Goal: Task Accomplishment & Management: Complete application form

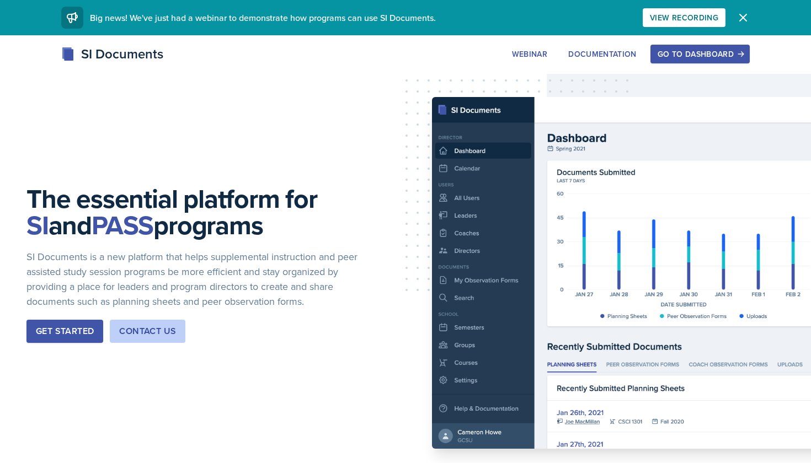
click at [712, 60] on button "Go to Dashboard" at bounding box center [699, 54] width 99 height 19
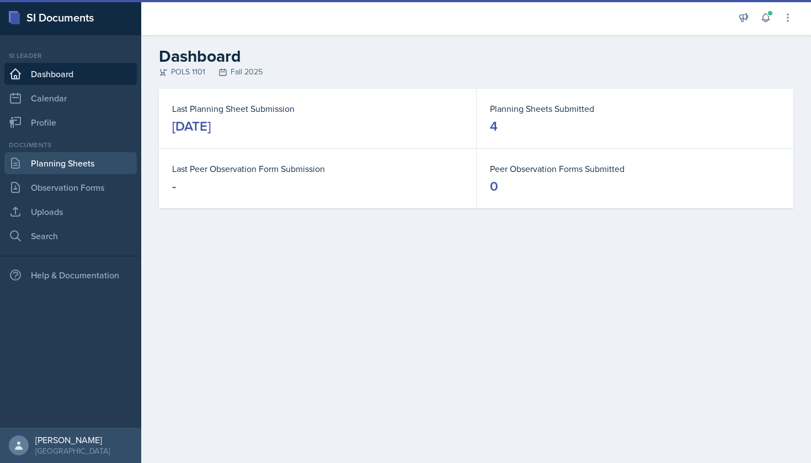
click at [88, 163] on link "Planning Sheets" at bounding box center [70, 163] width 132 height 22
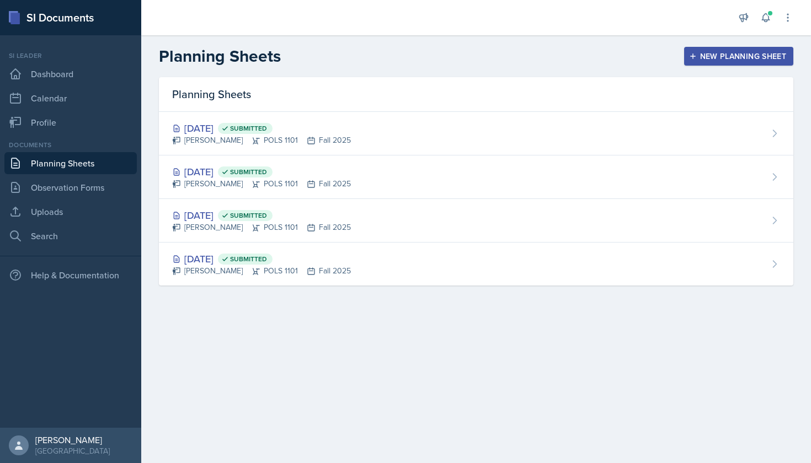
click at [750, 60] on div "New Planning Sheet" at bounding box center [738, 56] width 95 height 9
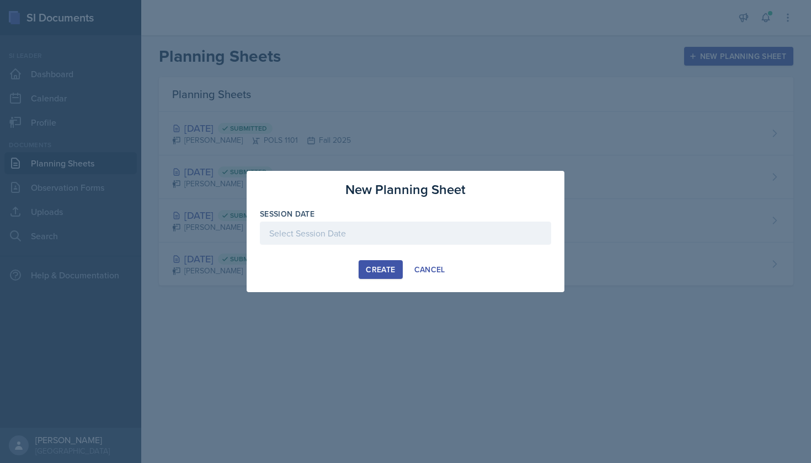
click at [451, 229] on div at bounding box center [405, 233] width 291 height 23
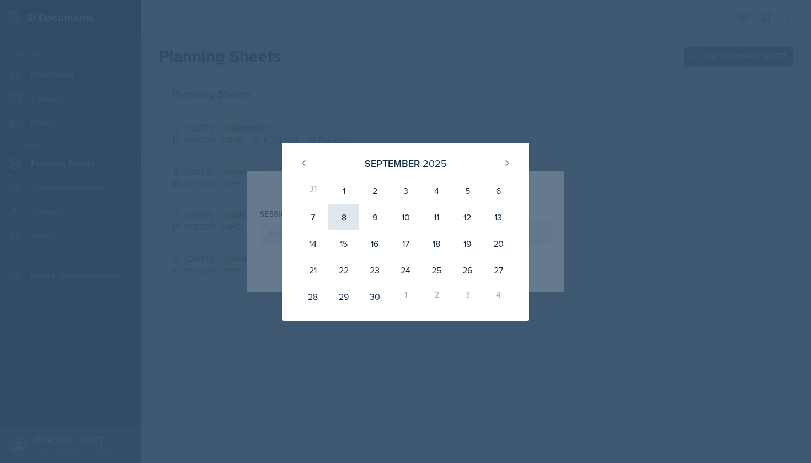
click at [339, 218] on div "8" at bounding box center [343, 217] width 31 height 26
type input "[DATE]"
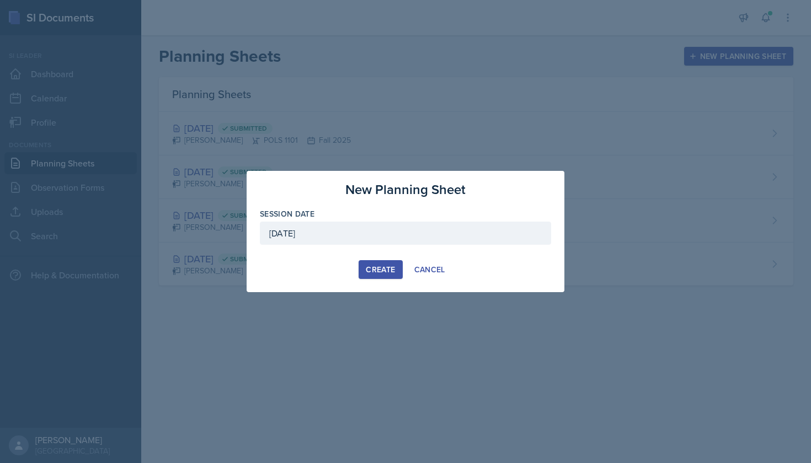
click at [381, 274] on div "Create" at bounding box center [380, 269] width 29 height 9
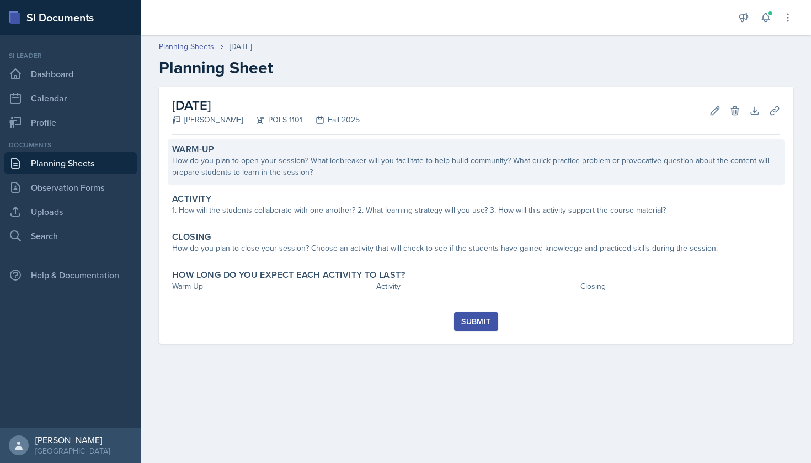
click at [398, 166] on div "How do you plan to open your session? What icebreaker will you facilitate to he…" at bounding box center [476, 166] width 608 height 23
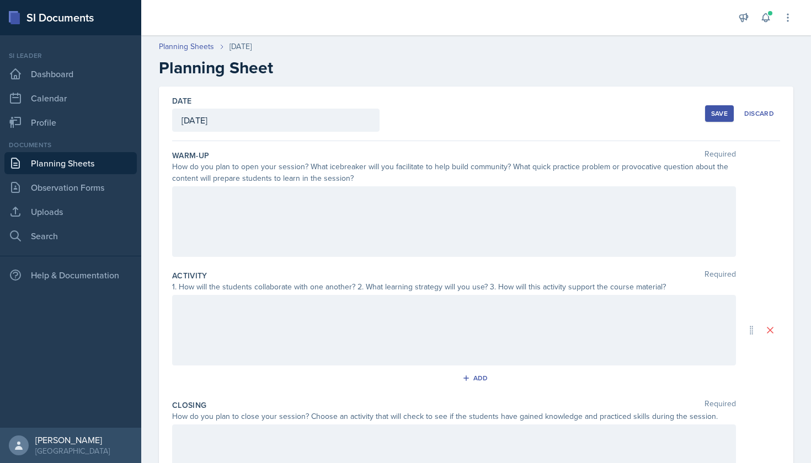
click at [315, 202] on div at bounding box center [454, 221] width 564 height 71
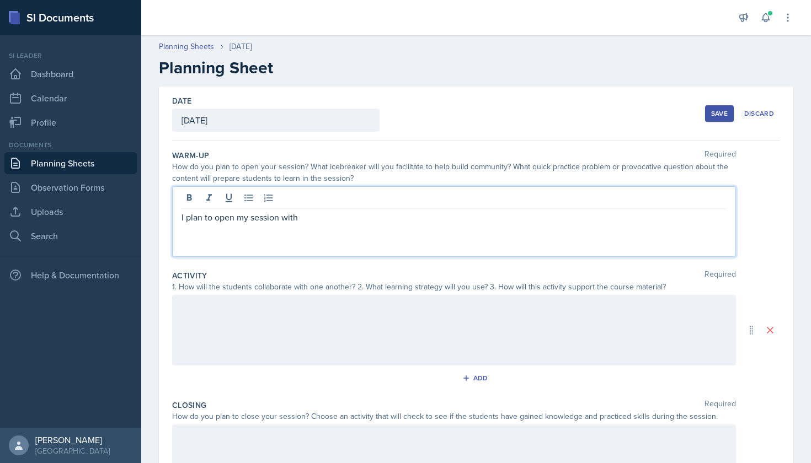
click at [595, 1] on div at bounding box center [437, 17] width 575 height 35
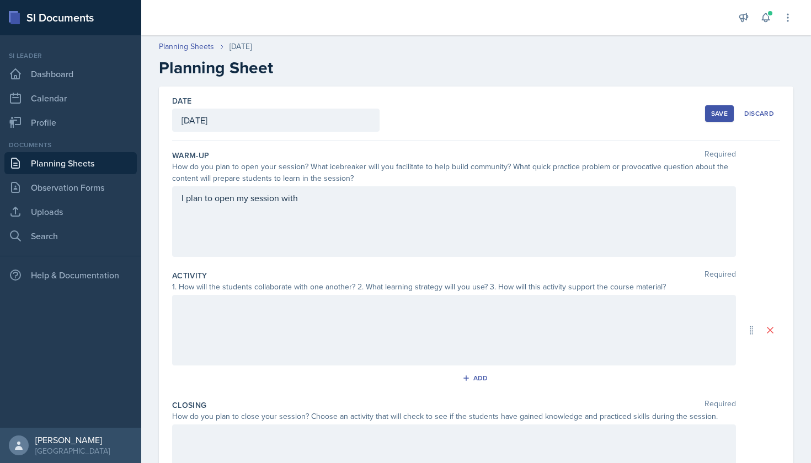
click at [368, 207] on div "I plan to open my session with" at bounding box center [454, 221] width 564 height 71
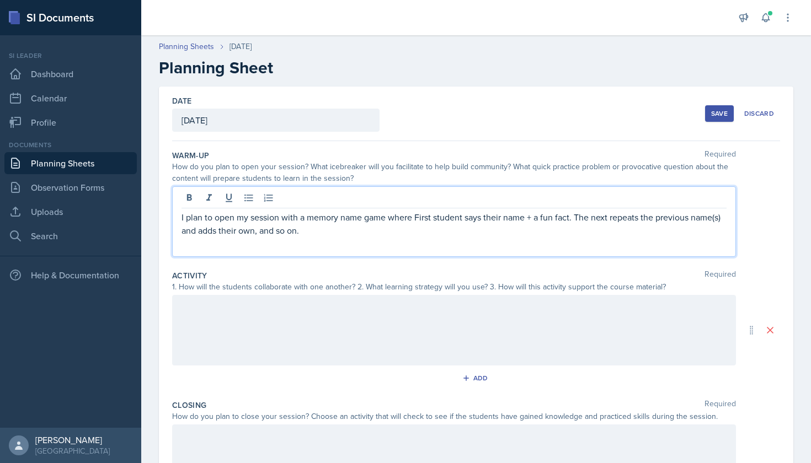
click at [419, 218] on p "I plan to open my session with a memory name game where First student says thei…" at bounding box center [453, 224] width 545 height 26
click at [545, 220] on p "I plan to open my session with a memory name game where the first student says …" at bounding box center [453, 224] width 545 height 26
click at [601, 217] on p "I plan to open my session with a memory name game where the first student says …" at bounding box center [453, 224] width 545 height 26
click at [644, 215] on p "I plan to open my session with a memory name game where the first student says …" at bounding box center [453, 224] width 545 height 26
click at [379, 232] on p "I plan to open my session with a memory name game where the first student says …" at bounding box center [453, 224] width 545 height 26
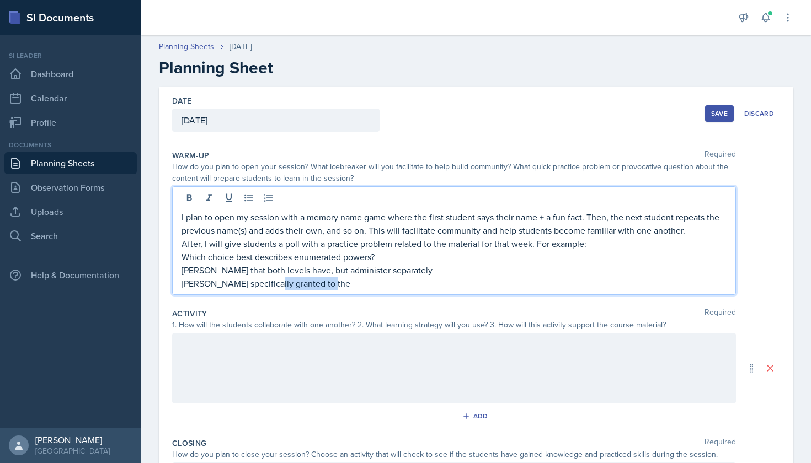
drag, startPoint x: 325, startPoint y: 284, endPoint x: 269, endPoint y: 281, distance: 56.9
click at [269, 281] on p "[PERSON_NAME] specifically granted to the" at bounding box center [453, 283] width 545 height 13
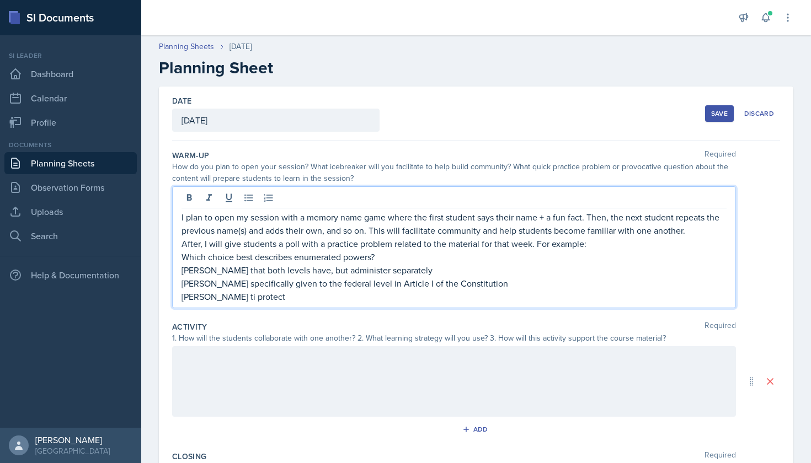
click at [226, 299] on p "[PERSON_NAME] ti protect" at bounding box center [453, 296] width 545 height 13
click at [270, 303] on p "[PERSON_NAME] to protect" at bounding box center [453, 296] width 545 height 13
click at [297, 297] on p "[PERSON_NAME] to protect the health safety, lives, and property of" at bounding box center [453, 296] width 545 height 13
click at [436, 302] on p "[PERSON_NAME] to protect the health, safety, lives, and property of" at bounding box center [453, 296] width 545 height 13
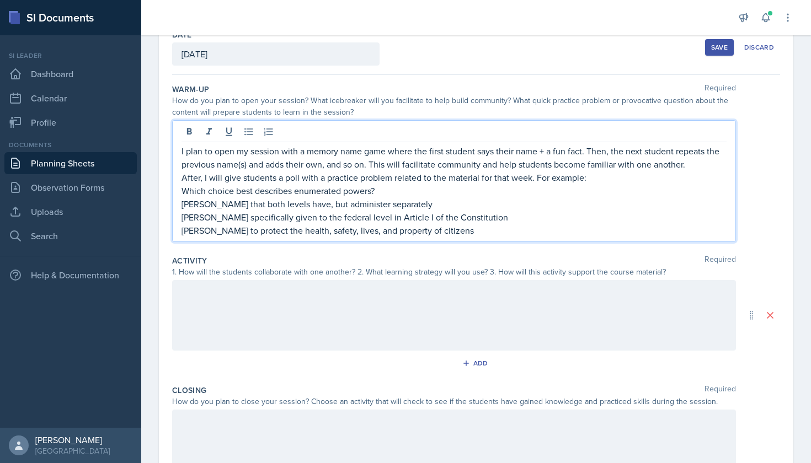
scroll to position [67, 0]
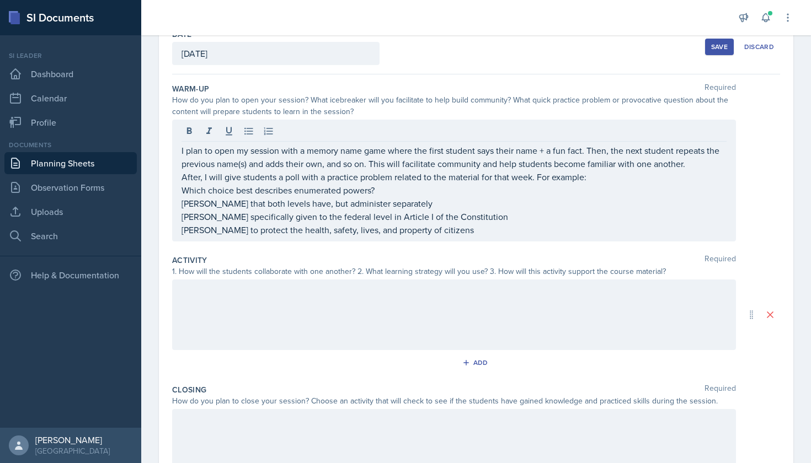
click at [434, 307] on div at bounding box center [454, 315] width 564 height 71
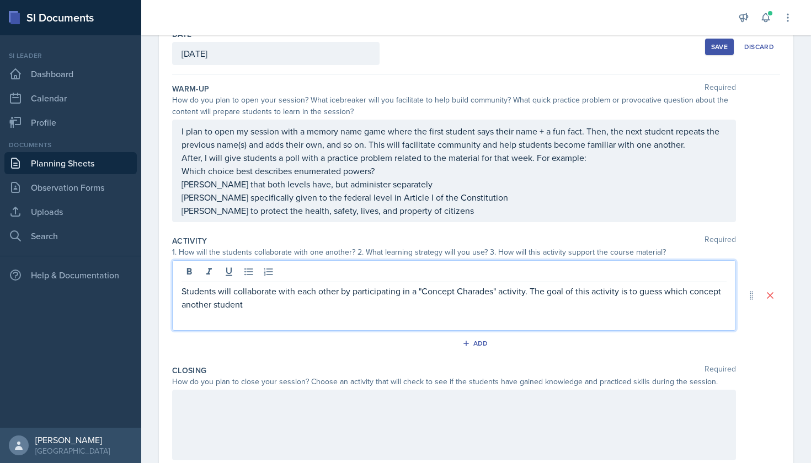
drag, startPoint x: 632, startPoint y: 303, endPoint x: 639, endPoint y: 292, distance: 13.2
click at [639, 293] on p "Students will collaborate with each other by participating in a "Concept Charad…" at bounding box center [453, 298] width 545 height 26
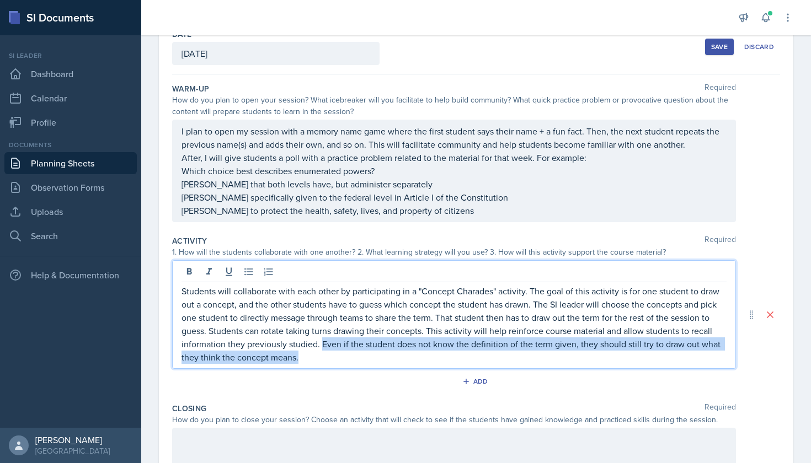
drag, startPoint x: 422, startPoint y: 356, endPoint x: 325, endPoint y: 343, distance: 97.4
click at [325, 343] on p "Students will collaborate with each other by participating in a "Concept Charad…" at bounding box center [453, 324] width 545 height 79
click at [318, 357] on p "Students will collaborate with each other by participating in a "Concept Charad…" at bounding box center [453, 324] width 545 height 79
drag, startPoint x: 318, startPoint y: 357, endPoint x: 322, endPoint y: 346, distance: 11.9
click at [322, 346] on p "Students will collaborate with each other by participating in a "Concept Charad…" at bounding box center [453, 324] width 545 height 79
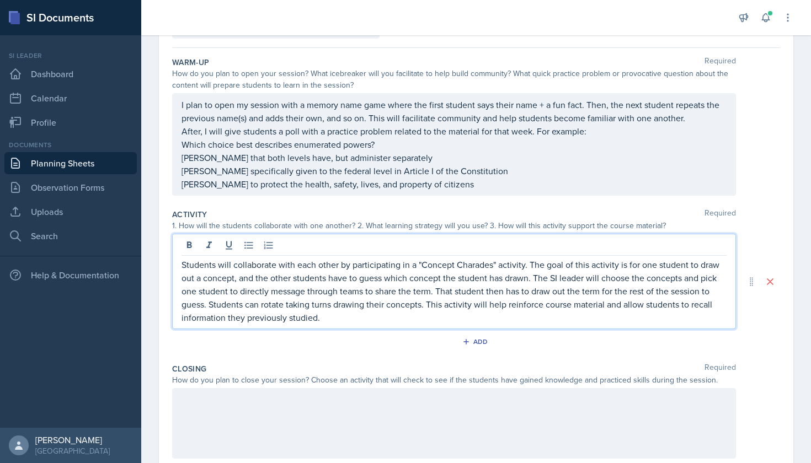
scroll to position [97, 0]
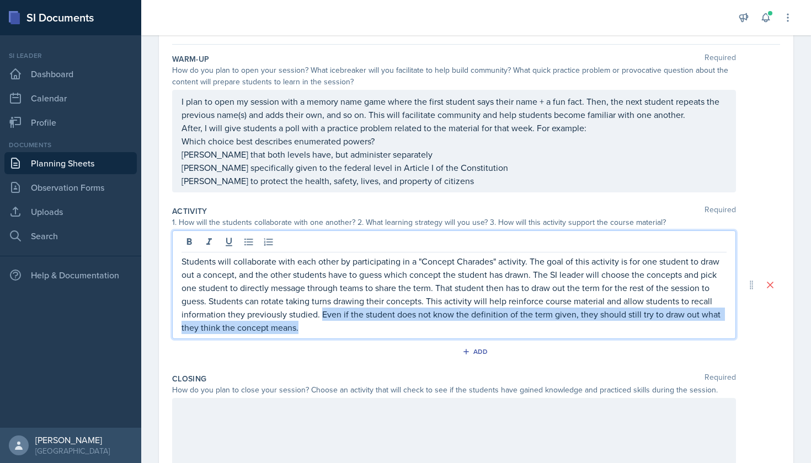
drag, startPoint x: 346, startPoint y: 330, endPoint x: 322, endPoint y: 315, distance: 28.7
click at [322, 315] on p "Students will collaborate with each other by participating in a "Concept Charad…" at bounding box center [453, 294] width 545 height 79
copy p "Even if the student does not know the definition of the term given, they should…"
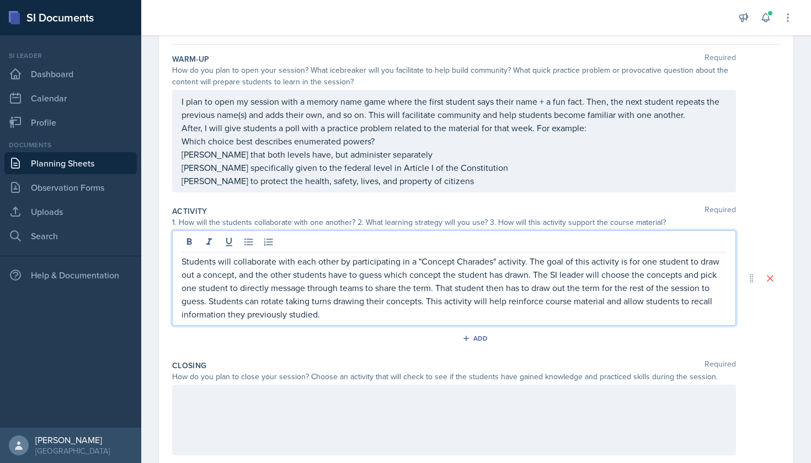
click at [427, 301] on p "Students will collaborate with each other by participating in a "Concept Charad…" at bounding box center [453, 288] width 545 height 66
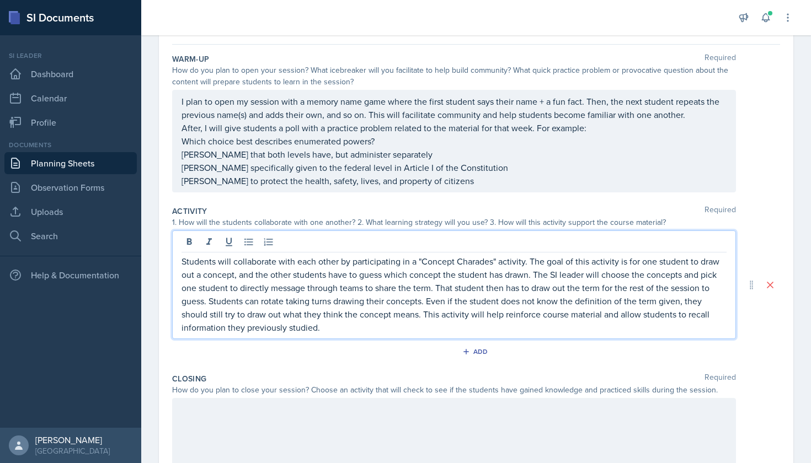
click at [400, 334] on p "Students will collaborate with each other by participating in a "Concept Charad…" at bounding box center [453, 294] width 545 height 79
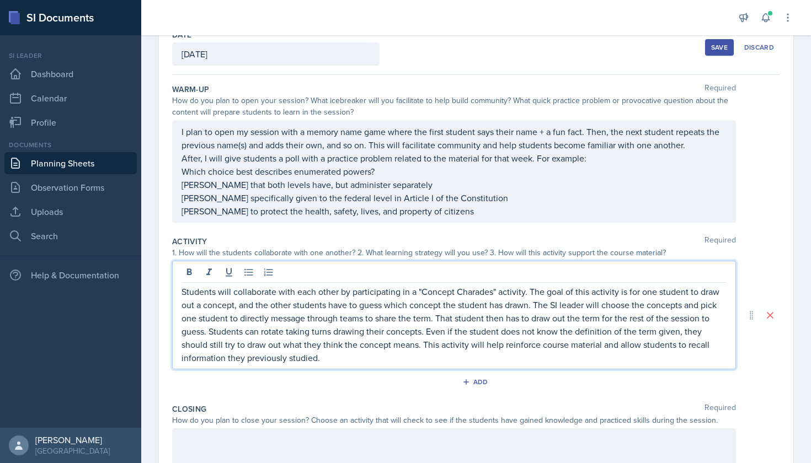
click at [432, 317] on p "Students will collaborate with each other by participating in a "Concept Charad…" at bounding box center [453, 324] width 545 height 79
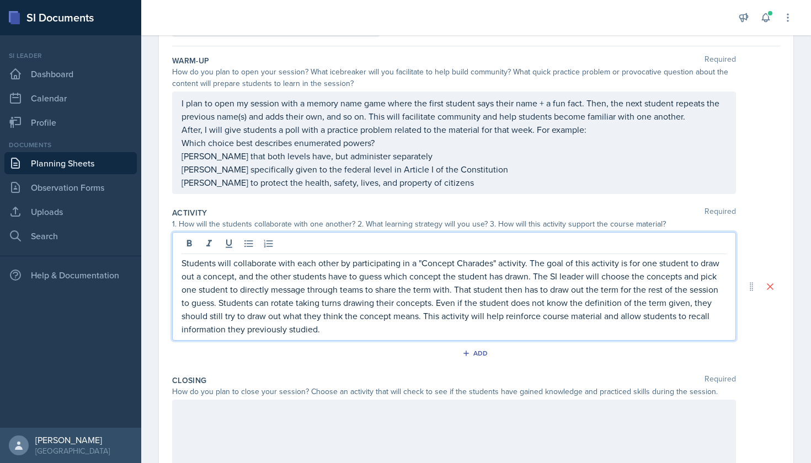
scroll to position [117, 0]
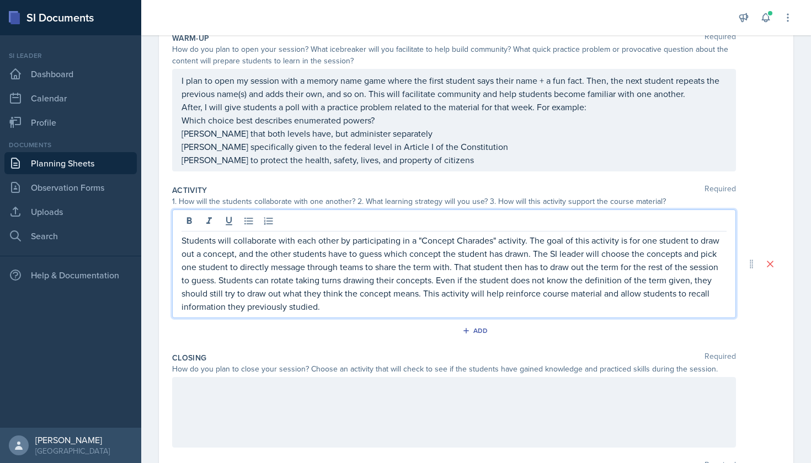
click at [389, 420] on div at bounding box center [454, 412] width 564 height 71
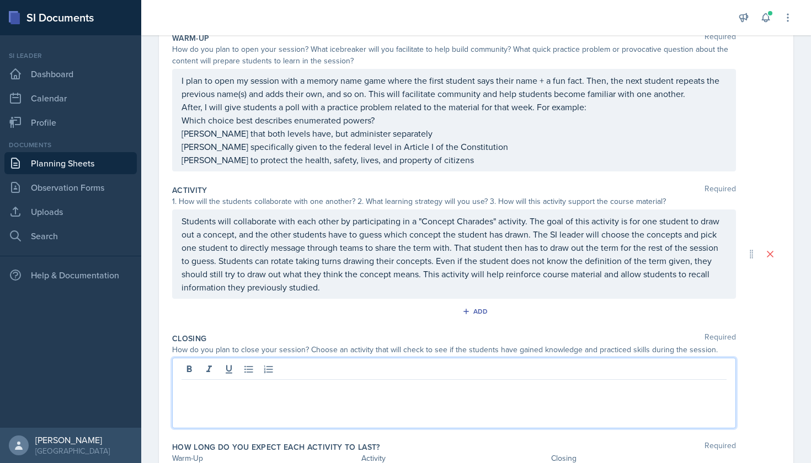
click at [361, 291] on p "Students will collaborate with each other by participating in a "Concept Charad…" at bounding box center [453, 254] width 545 height 79
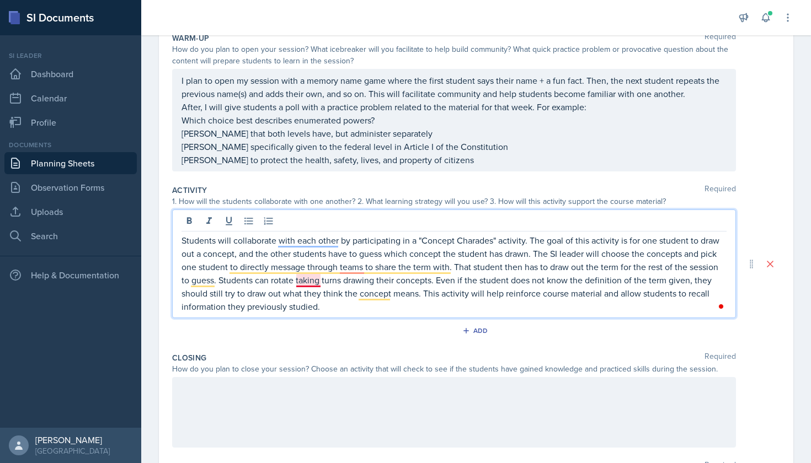
click at [313, 277] on p "Students will collaborate with each other by participating in a "Concept Charad…" at bounding box center [453, 273] width 545 height 79
click at [357, 269] on p "Students will collaborate with each other by participating in a "Concept Charad…" at bounding box center [453, 273] width 545 height 79
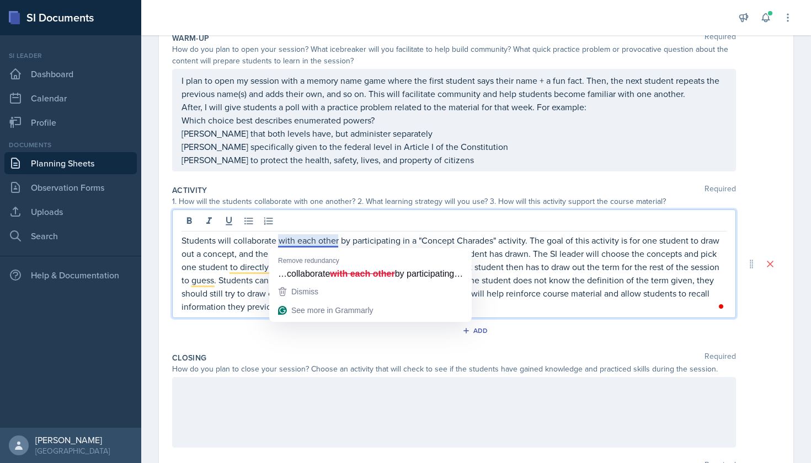
click at [313, 238] on p "Students will collaborate with each other by participating in a "Concept Charad…" at bounding box center [453, 273] width 545 height 79
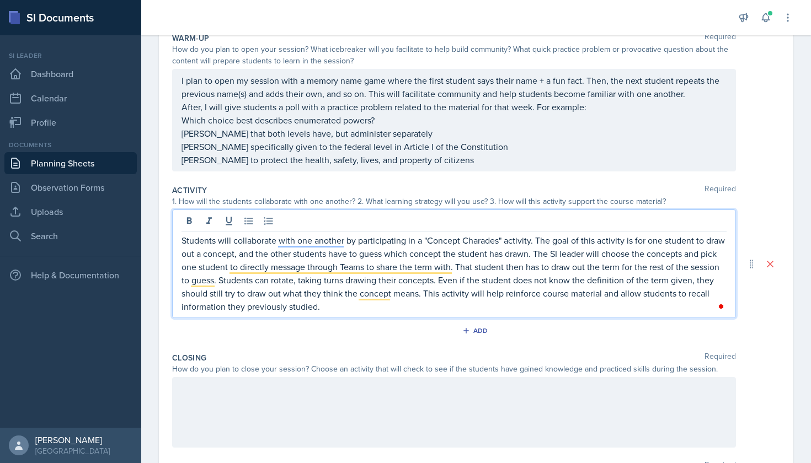
click at [506, 312] on p "Students will collaborate with one another by participating in a "Concept Chara…" at bounding box center [453, 273] width 545 height 79
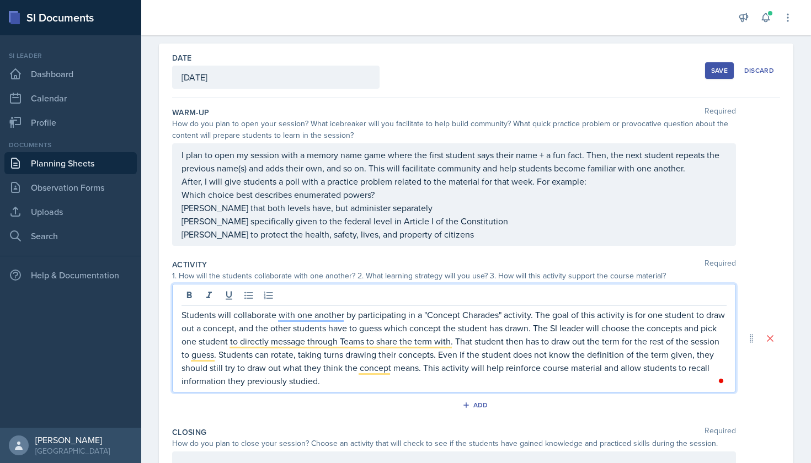
scroll to position [25, 0]
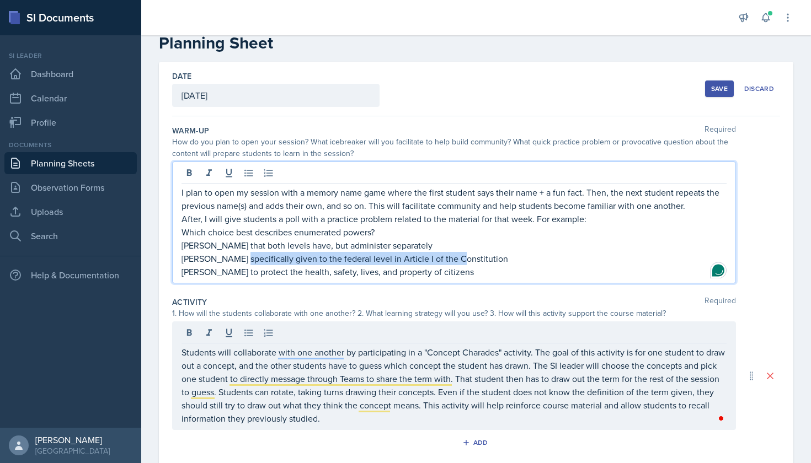
drag, startPoint x: 451, startPoint y: 254, endPoint x: 239, endPoint y: 259, distance: 212.4
click at [239, 259] on div "I plan to open my session with a memory name game where the first student says …" at bounding box center [453, 232] width 545 height 93
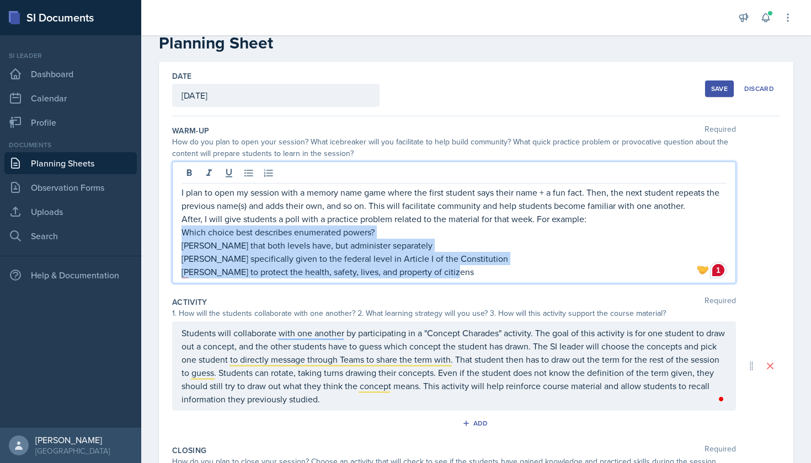
drag, startPoint x: 182, startPoint y: 232, endPoint x: 448, endPoint y: 273, distance: 269.1
click at [448, 273] on div "I plan to open my session with a memory name game where the first student says …" at bounding box center [453, 232] width 545 height 93
copy div "Which choice best describes enumerated powers? [PERSON_NAME] that both levels h…"
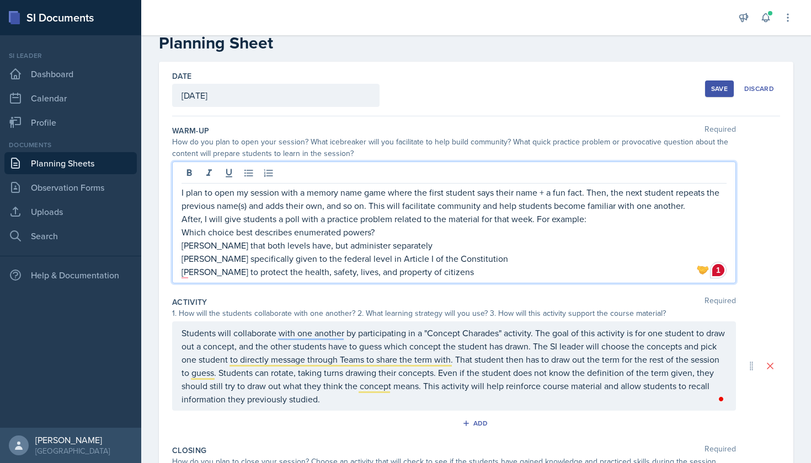
click at [520, 271] on p "[PERSON_NAME] to protect the health, safety, lives, and property of citizens" at bounding box center [453, 271] width 545 height 13
drag, startPoint x: 372, startPoint y: 234, endPoint x: 194, endPoint y: 232, distance: 178.2
click at [194, 232] on p "Which choice best describes enumerated powers?" at bounding box center [453, 232] width 545 height 13
click at [308, 233] on p "Why did the Articles of Condederation fail?" at bounding box center [453, 232] width 545 height 13
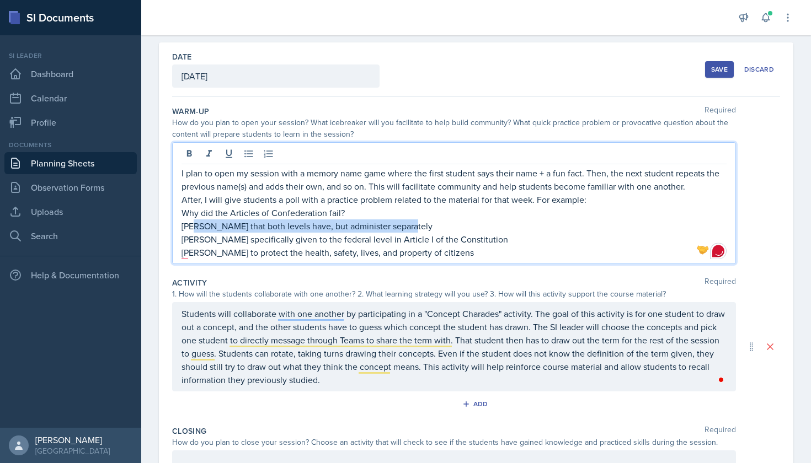
drag, startPoint x: 404, startPoint y: 226, endPoint x: 192, endPoint y: 229, distance: 211.8
click at [192, 229] on p "[PERSON_NAME] that both levels have, but administer separately" at bounding box center [453, 226] width 545 height 13
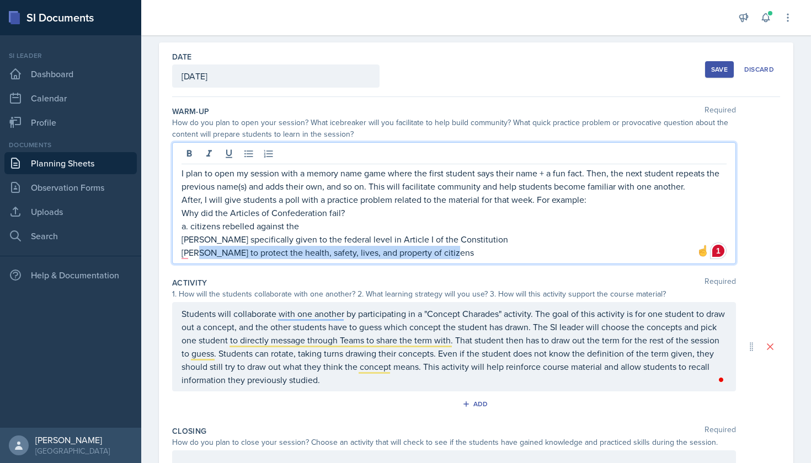
drag, startPoint x: 447, startPoint y: 250, endPoint x: 193, endPoint y: 255, distance: 254.3
click at [193, 255] on p "[PERSON_NAME] to protect the health, safety, lives, and property of citizens" at bounding box center [453, 252] width 545 height 13
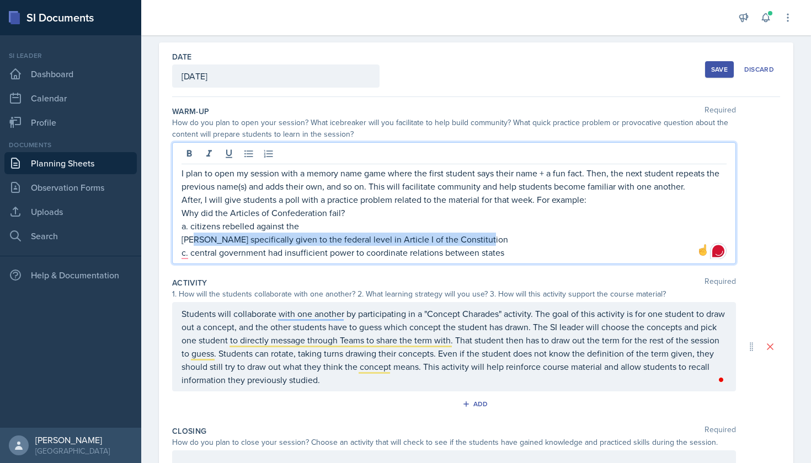
drag, startPoint x: 479, startPoint y: 238, endPoint x: 191, endPoint y: 239, distance: 288.5
click at [191, 239] on p "[PERSON_NAME] specifically given to the federal level in Article I of the Const…" at bounding box center [453, 239] width 545 height 13
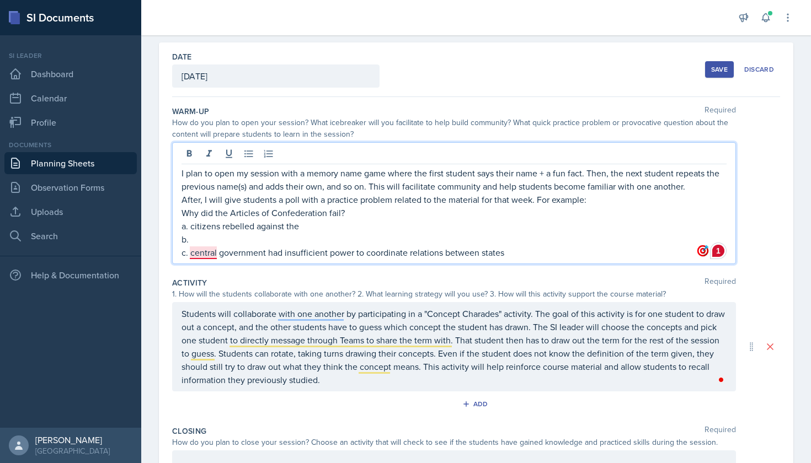
click at [199, 251] on p "c. central government had insufficient power to coordinate relations between st…" at bounding box center [453, 252] width 545 height 13
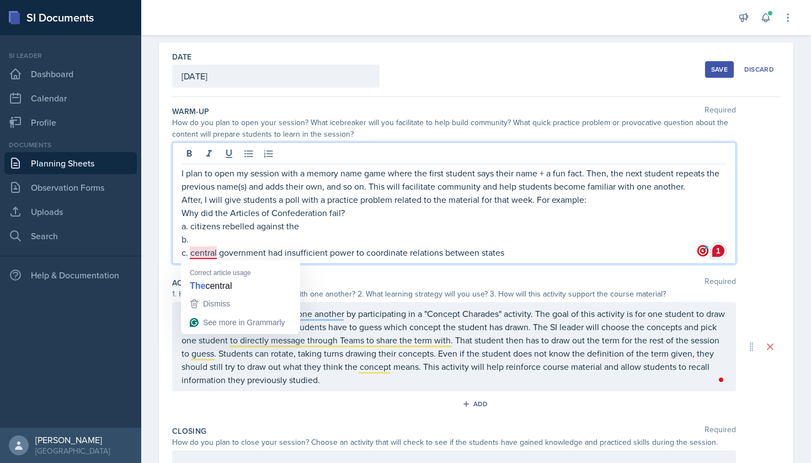
click at [265, 233] on p "b." at bounding box center [453, 239] width 545 height 13
click at [190, 249] on p "c. central government had insufficient power to coordinate relations between st…" at bounding box center [453, 252] width 545 height 13
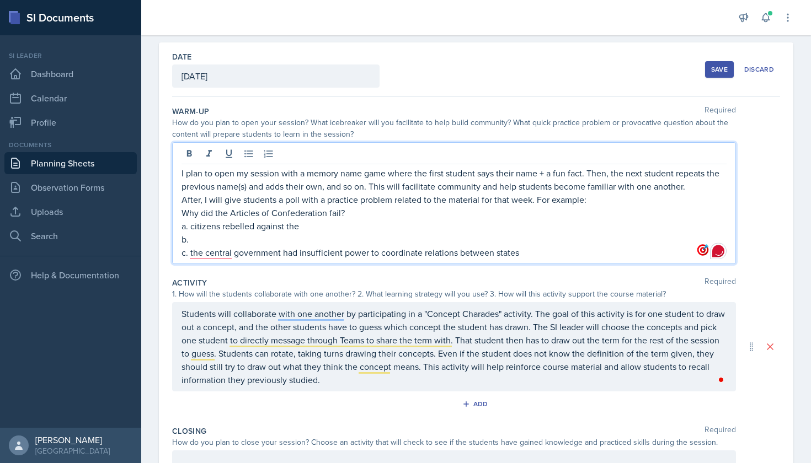
drag, startPoint x: 301, startPoint y: 227, endPoint x: 206, endPoint y: 227, distance: 95.4
click at [206, 227] on p "a. citizens rebelled against the" at bounding box center [453, 226] width 545 height 13
click at [229, 241] on p "b." at bounding box center [453, 239] width 545 height 13
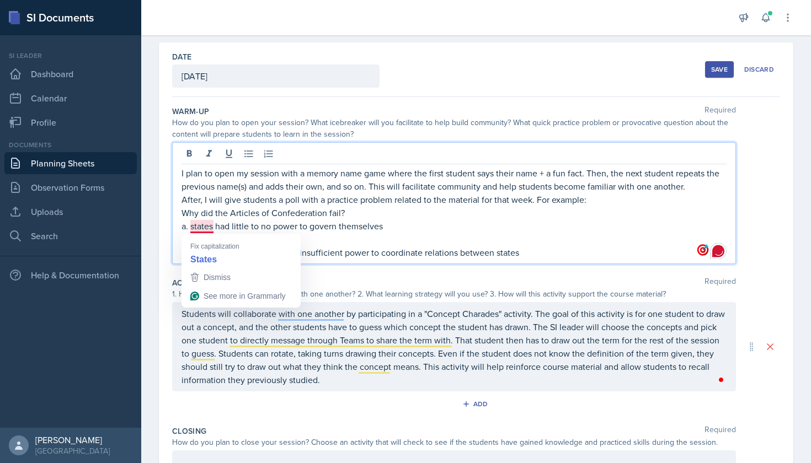
click at [200, 227] on p "a. states had little to no power to govern themselves" at bounding box center [453, 226] width 545 height 13
click at [234, 227] on p "a. states had little to no power to govern themselves" at bounding box center [453, 226] width 545 height 13
click at [324, 228] on p "a. states had little to no power to govern themselves" at bounding box center [453, 226] width 545 height 13
click at [338, 224] on p "a. states had little to no power to govern themselves" at bounding box center [453, 226] width 545 height 13
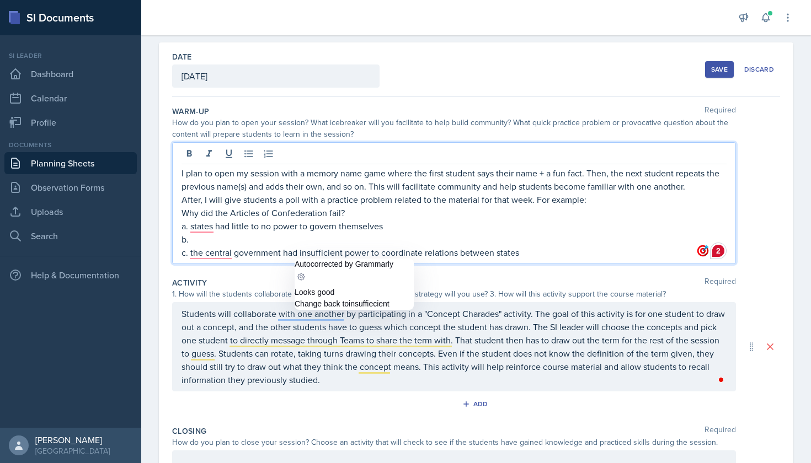
click at [249, 244] on p "b." at bounding box center [453, 239] width 545 height 13
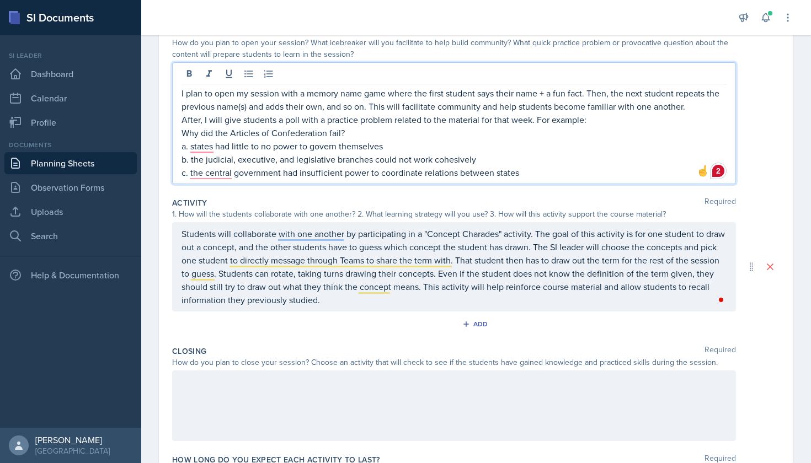
scroll to position [129, 0]
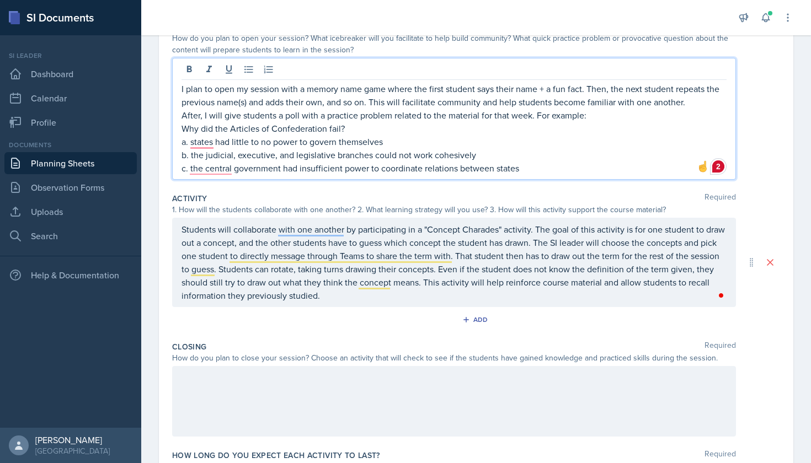
click at [416, 399] on div at bounding box center [454, 401] width 564 height 71
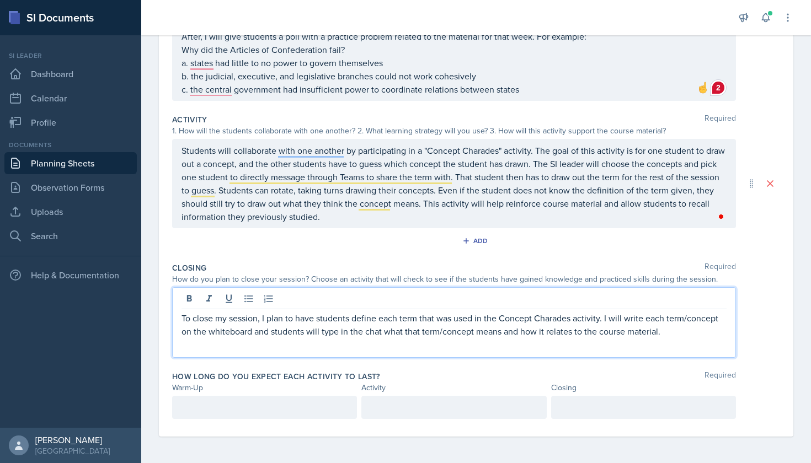
scroll to position [188, 0]
click at [303, 343] on p "To close my session, I plan to have students define each term that was used in …" at bounding box center [453, 332] width 545 height 40
click at [295, 418] on div at bounding box center [264, 407] width 185 height 23
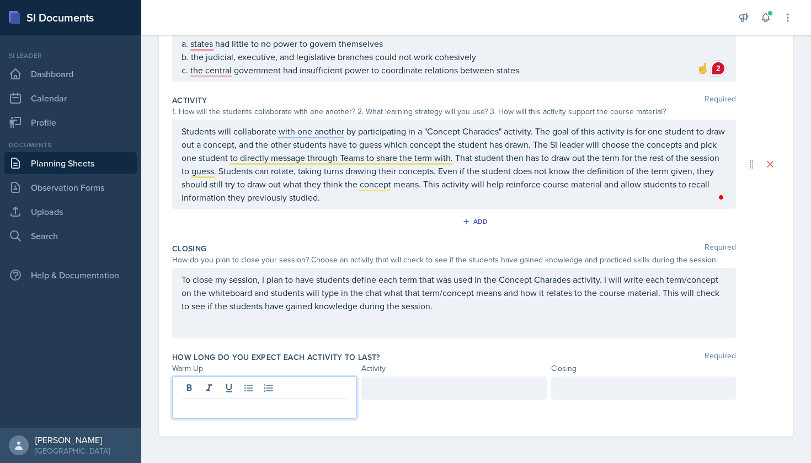
scroll to position [207, 0]
click at [485, 387] on div at bounding box center [453, 388] width 185 height 23
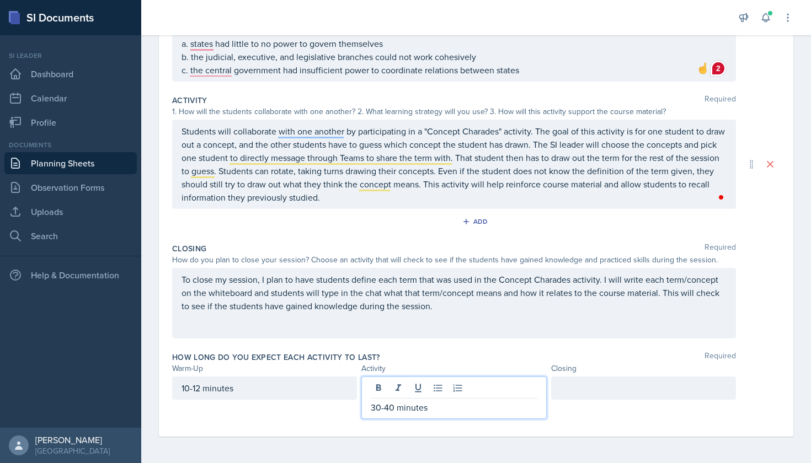
click at [577, 394] on div at bounding box center [643, 388] width 185 height 23
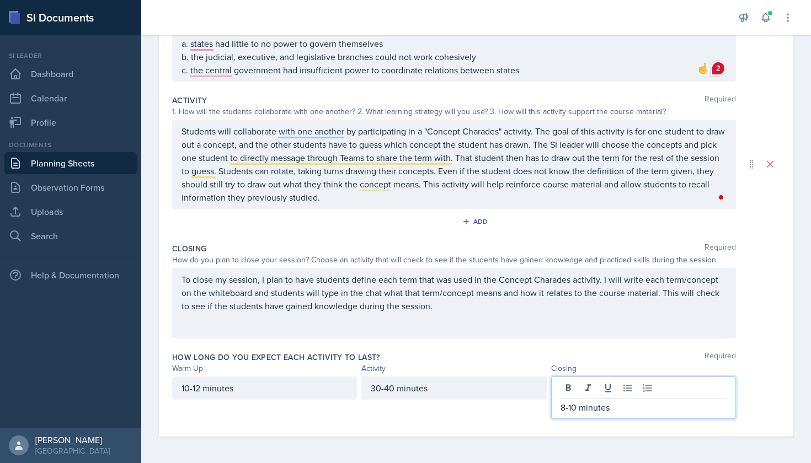
click at [643, 339] on div "Closing Required How do you plan to close your session? Choose an activity that…" at bounding box center [476, 293] width 608 height 109
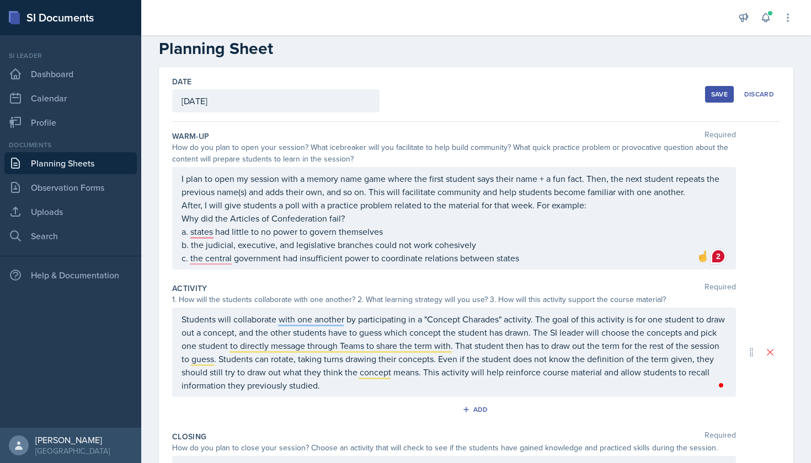
scroll to position [13, 0]
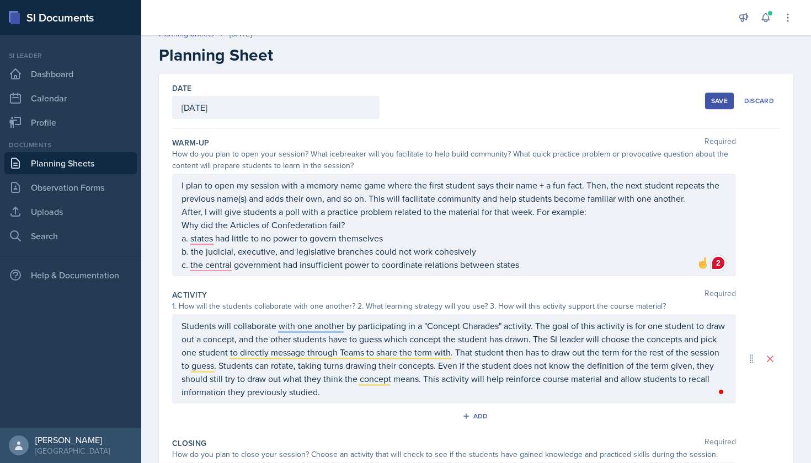
click at [714, 105] on button "Save" at bounding box center [719, 101] width 29 height 17
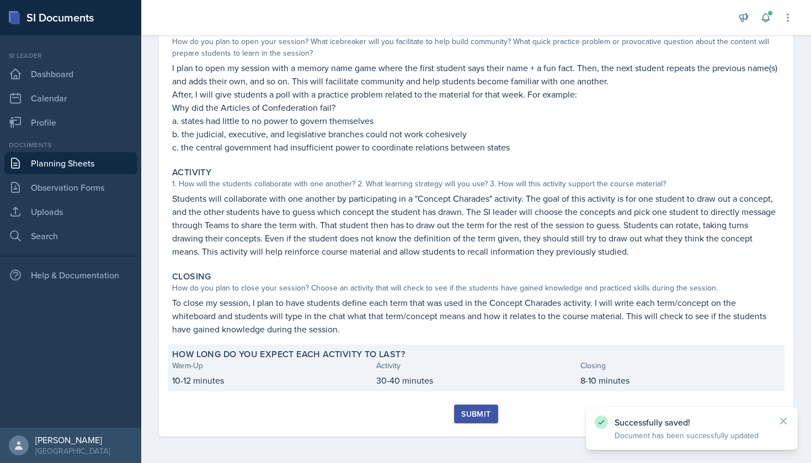
scroll to position [119, 0]
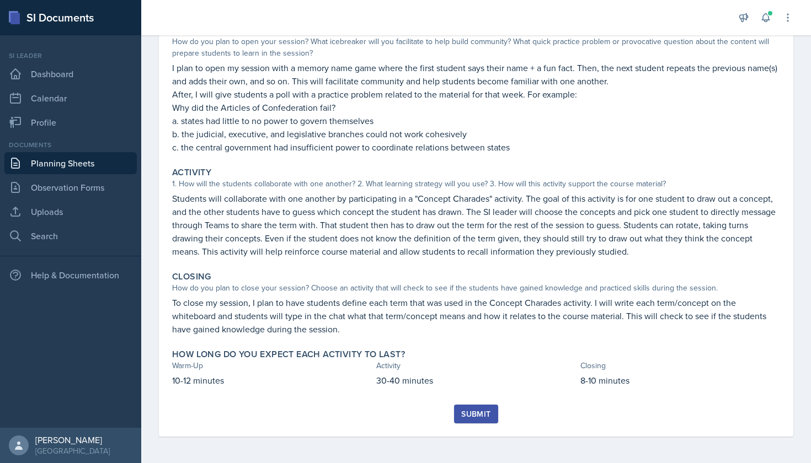
click at [477, 413] on div "Submit" at bounding box center [475, 414] width 29 height 9
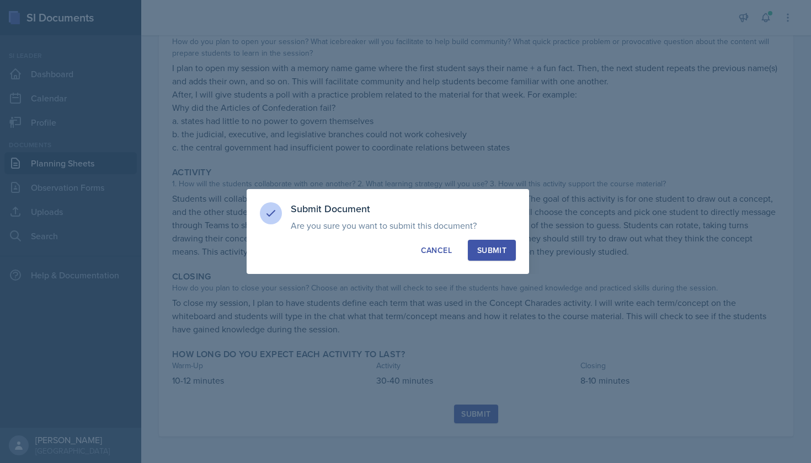
click at [499, 253] on div "Submit" at bounding box center [491, 250] width 29 height 11
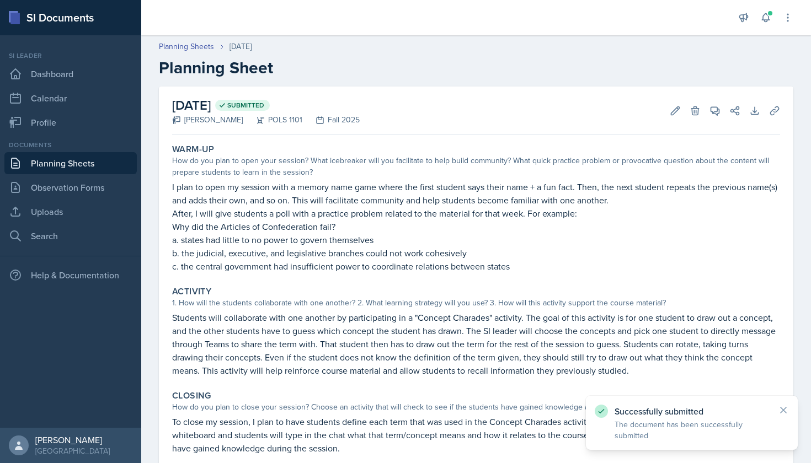
scroll to position [0, 0]
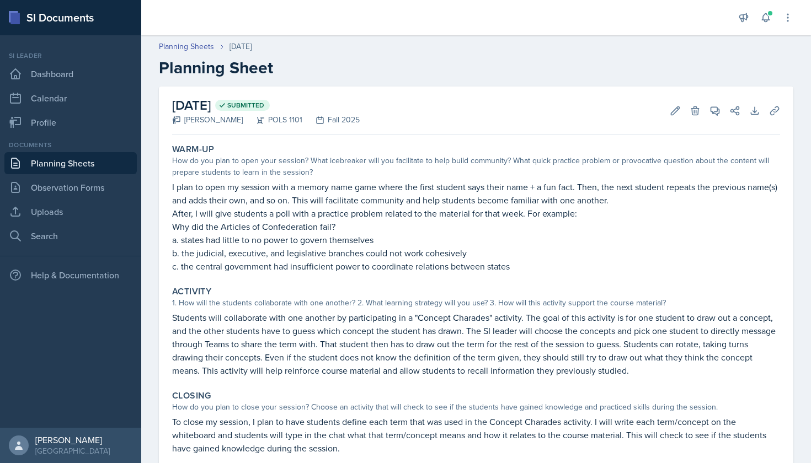
click at [87, 167] on link "Planning Sheets" at bounding box center [70, 163] width 132 height 22
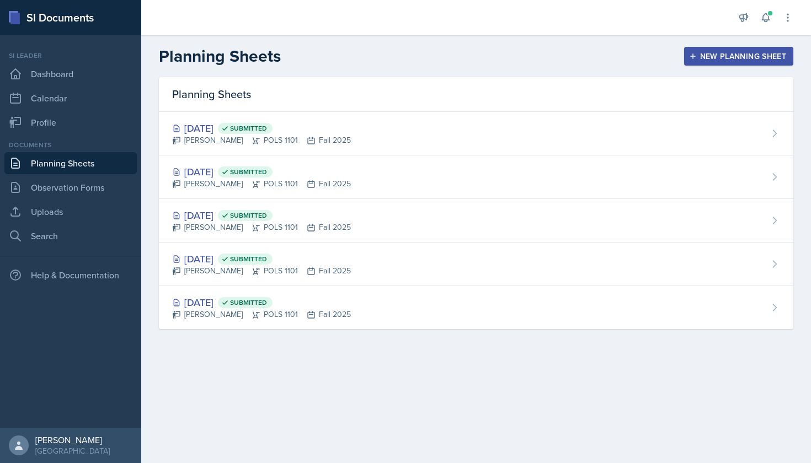
click at [720, 61] on div "New Planning Sheet" at bounding box center [738, 56] width 95 height 9
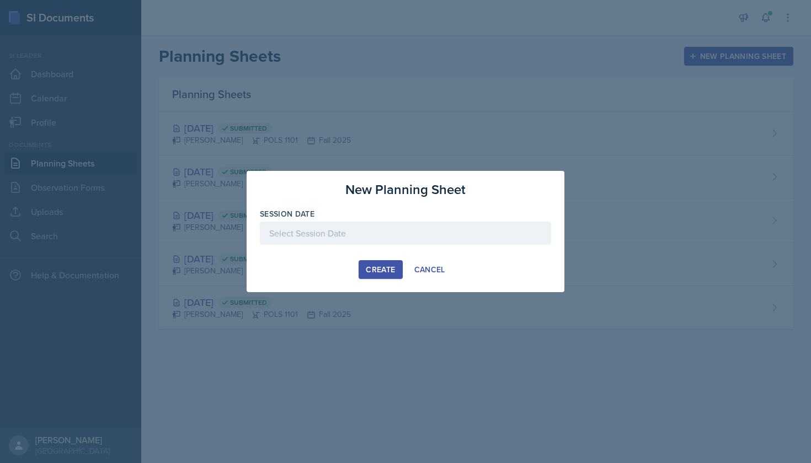
click at [368, 266] on div "Create" at bounding box center [380, 269] width 29 height 9
click at [404, 234] on div at bounding box center [405, 233] width 291 height 23
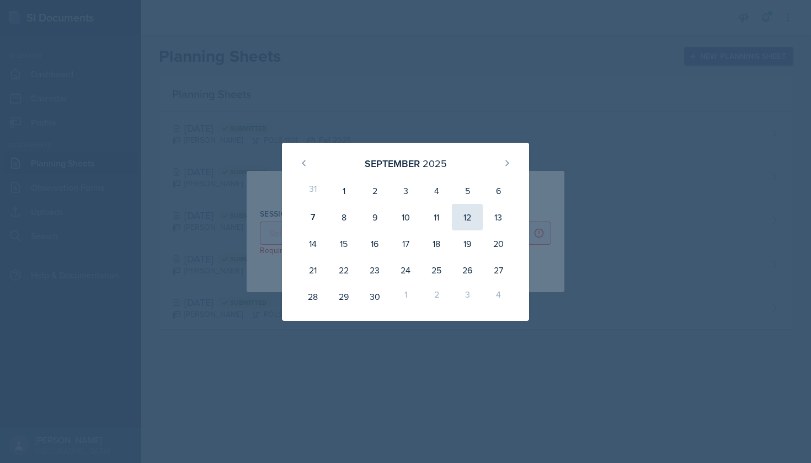
click at [470, 215] on div "12" at bounding box center [467, 217] width 31 height 26
type input "[DATE]"
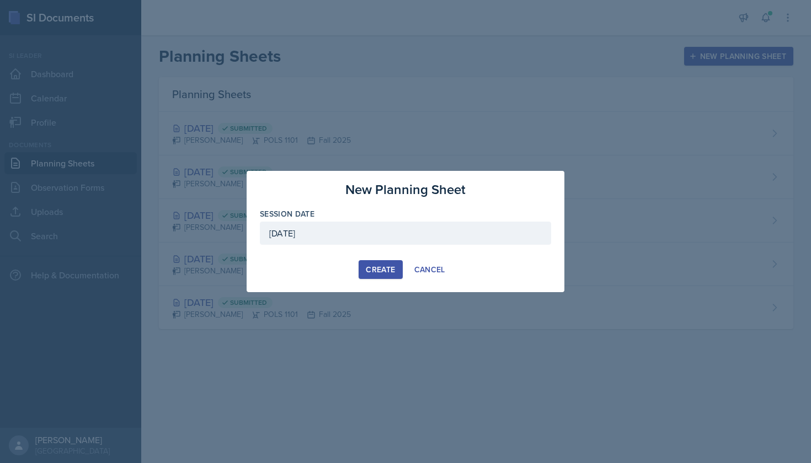
click at [383, 268] on div "Create" at bounding box center [380, 269] width 29 height 9
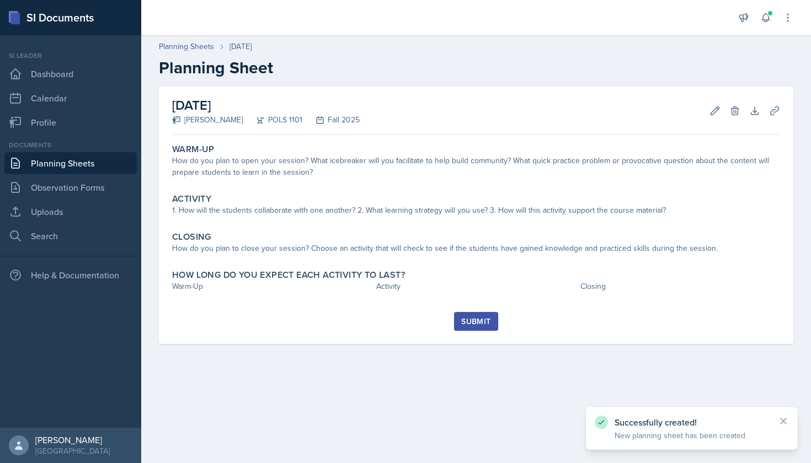
click at [468, 324] on div "Submit" at bounding box center [475, 321] width 29 height 9
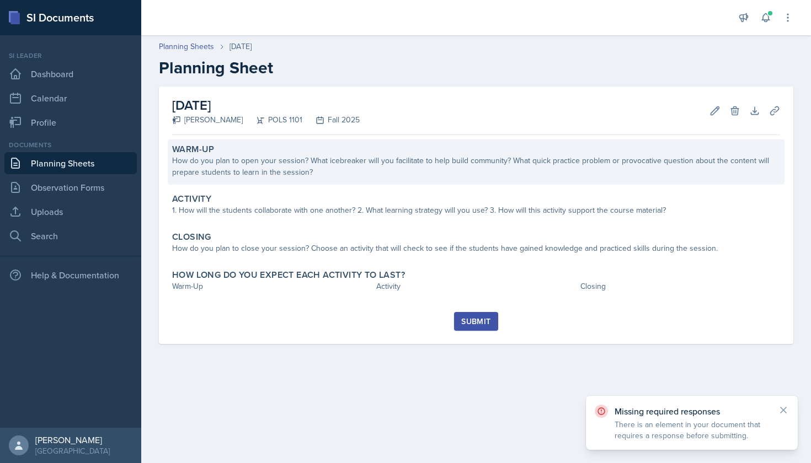
click at [381, 169] on div "How do you plan to open your session? What icebreaker will you facilitate to he…" at bounding box center [476, 166] width 608 height 23
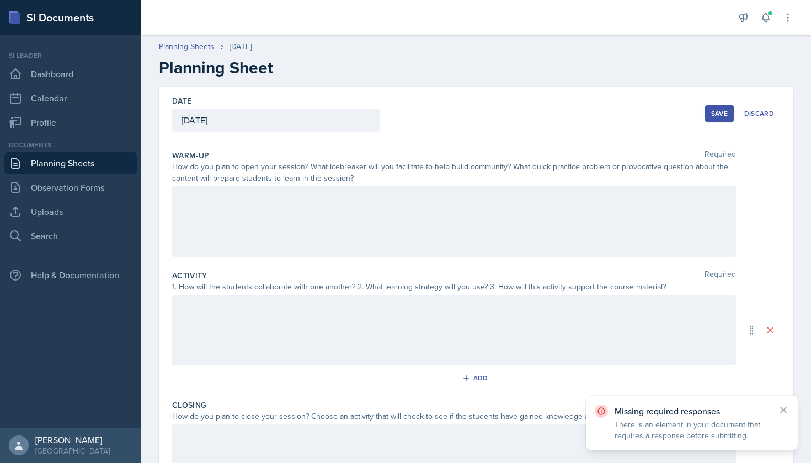
click at [359, 206] on div at bounding box center [454, 221] width 564 height 71
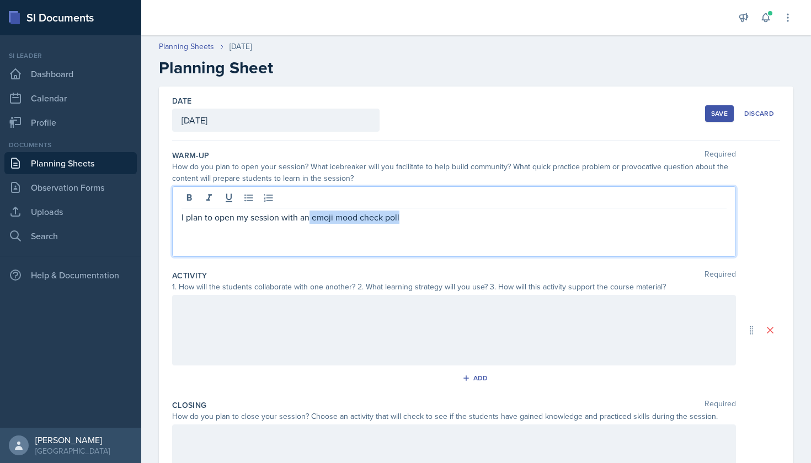
drag, startPoint x: 408, startPoint y: 215, endPoint x: 308, endPoint y: 220, distance: 100.5
click at [308, 220] on p "I plan to open my session with an emoji mood check poll" at bounding box center [453, 217] width 545 height 13
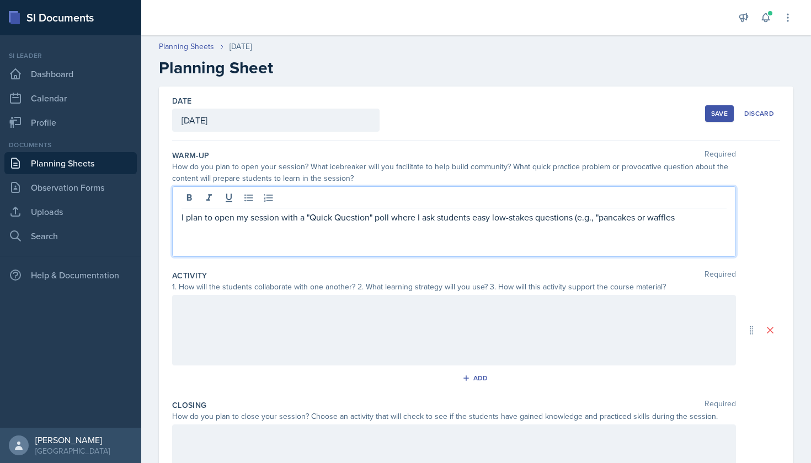
click at [494, 218] on p "I plan to open my session with a "Quick Question" poll where I ask students eas…" at bounding box center [453, 217] width 545 height 13
click at [696, 218] on p "I plan to open my session with a "Quick Question" poll where I ask students eas…" at bounding box center [453, 217] width 545 height 13
click at [384, 232] on p "I plan to open my session with a "Quick Question" poll where I ask students eas…" at bounding box center [453, 224] width 545 height 26
click at [583, 231] on p "I plan to open my session with a "Quick Question" poll where I ask students eas…" at bounding box center [453, 224] width 545 height 26
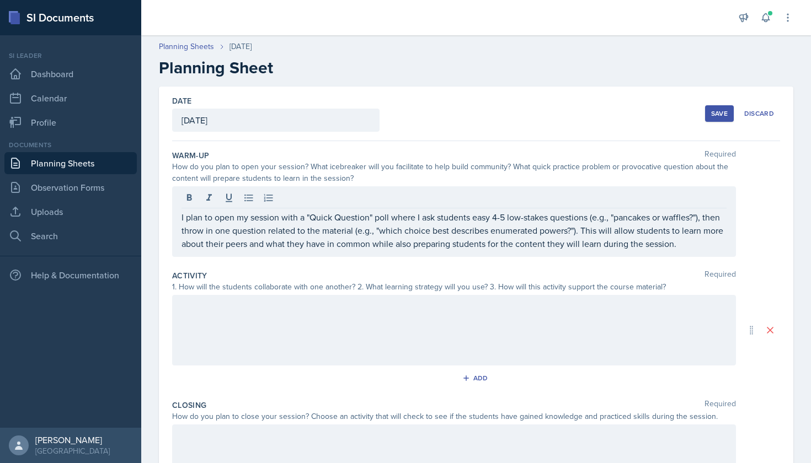
click at [562, 316] on div at bounding box center [454, 330] width 564 height 71
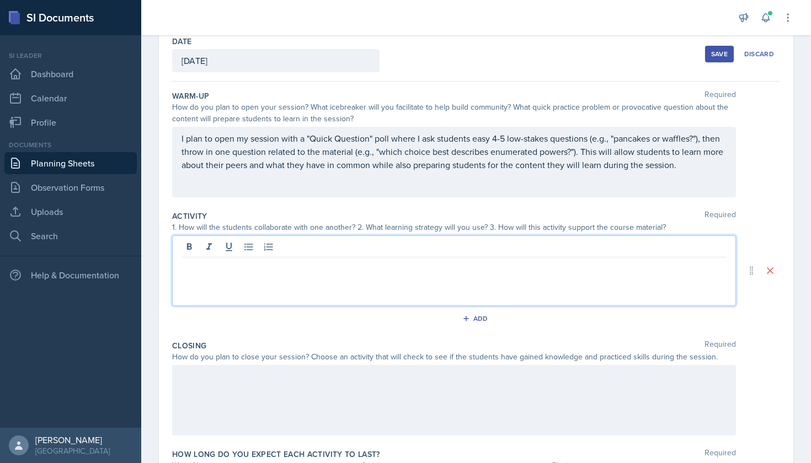
scroll to position [52, 0]
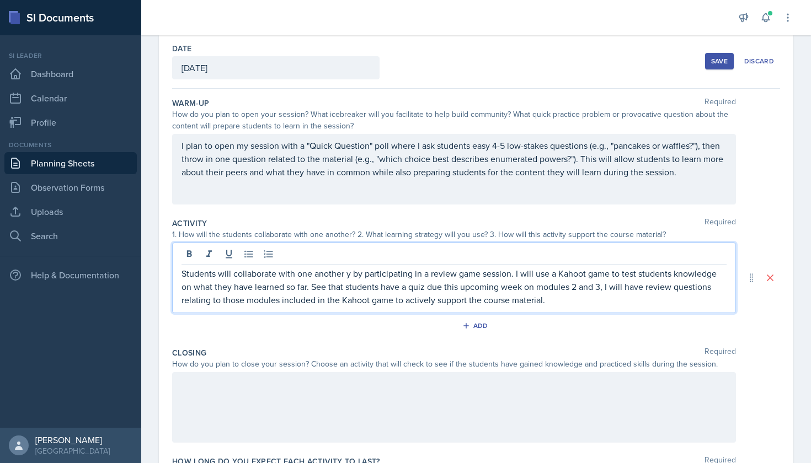
click at [352, 276] on p "Students will collaborate with one another y by participating in a review game …" at bounding box center [453, 287] width 545 height 40
click at [313, 288] on p "Students will collaborate with one another by participating in a review game se…" at bounding box center [453, 287] width 545 height 40
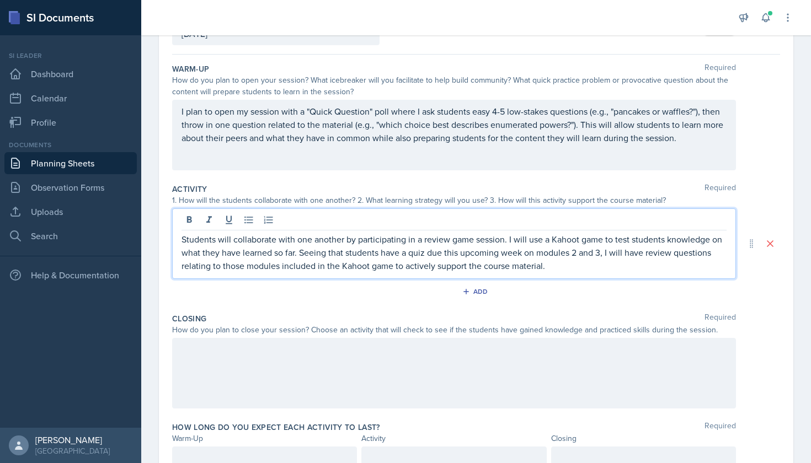
scroll to position [87, 0]
click at [389, 356] on div at bounding box center [454, 373] width 564 height 71
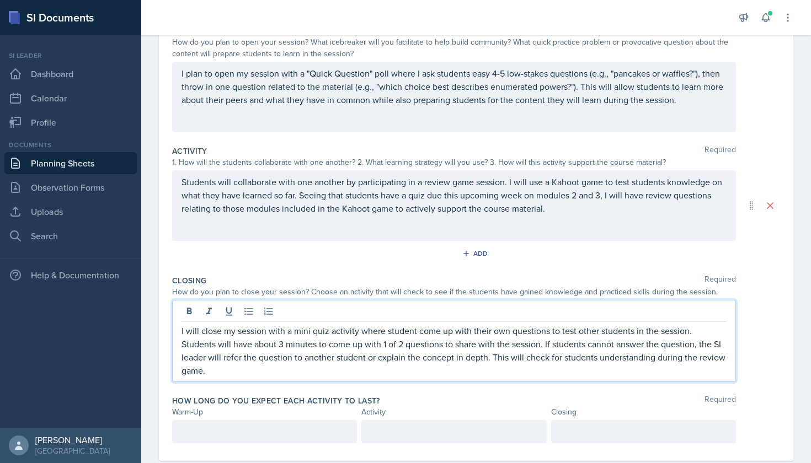
scroll to position [125, 0]
click at [359, 344] on p "I will close my session with a mini quiz activity where student come up with th…" at bounding box center [453, 350] width 545 height 53
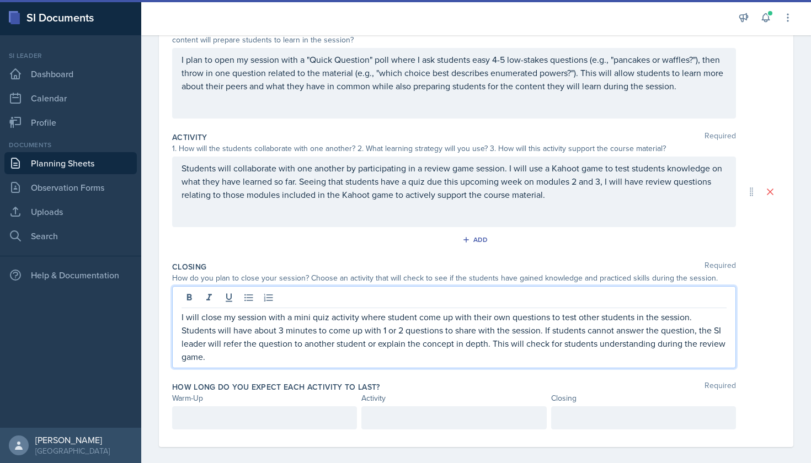
scroll to position [137, 0]
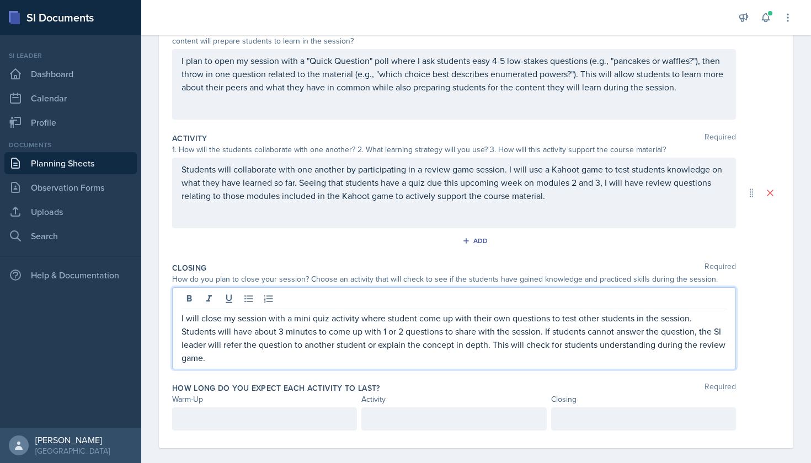
click at [639, 346] on p "I will close my session with a mini quiz activity where student come up with th…" at bounding box center [453, 338] width 545 height 53
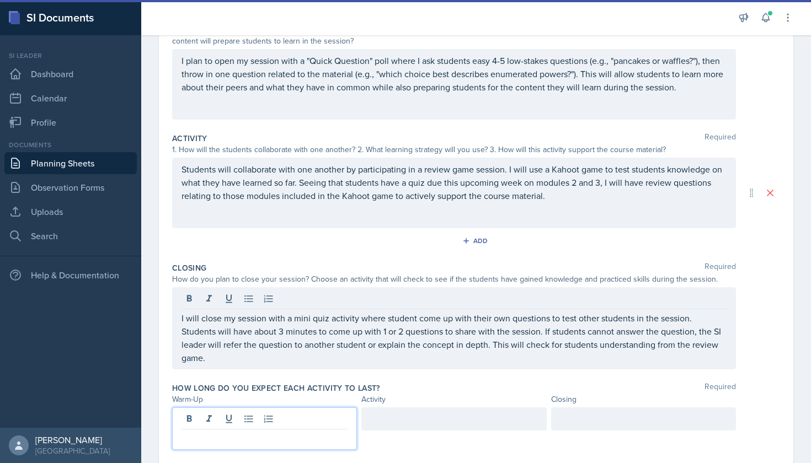
click at [335, 409] on div at bounding box center [264, 429] width 185 height 42
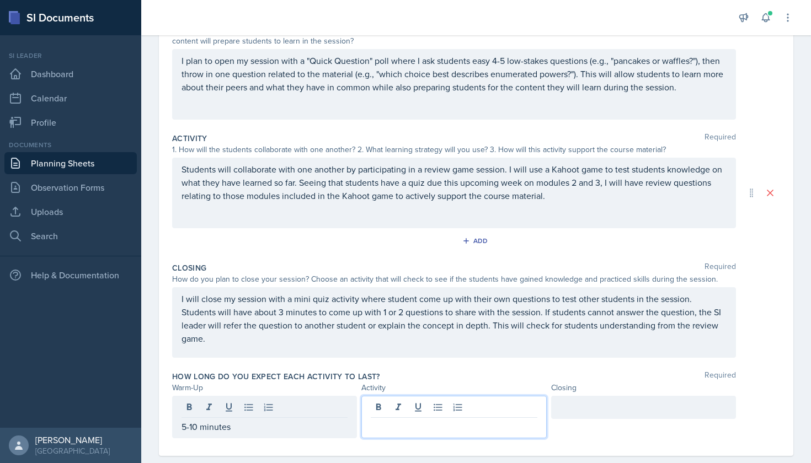
click at [442, 409] on div at bounding box center [453, 417] width 185 height 42
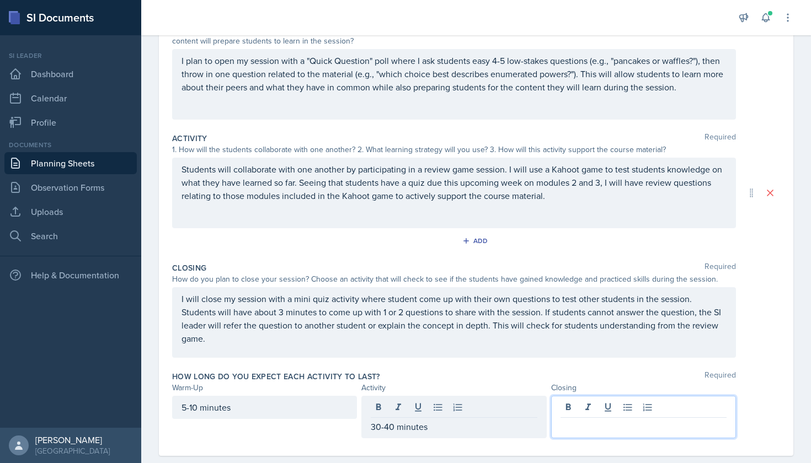
click at [596, 406] on div at bounding box center [643, 417] width 185 height 42
drag, startPoint x: 596, startPoint y: 406, endPoint x: 741, endPoint y: 370, distance: 150.1
click at [741, 370] on div "How long do you expect each activity to last? Required Warm-Up Activity Closing…" at bounding box center [476, 407] width 608 height 81
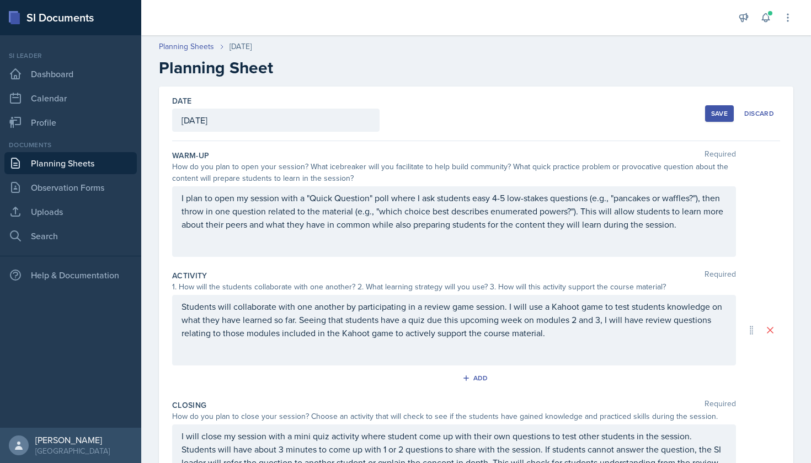
scroll to position [0, 0]
click at [715, 116] on div "Save" at bounding box center [719, 113] width 17 height 9
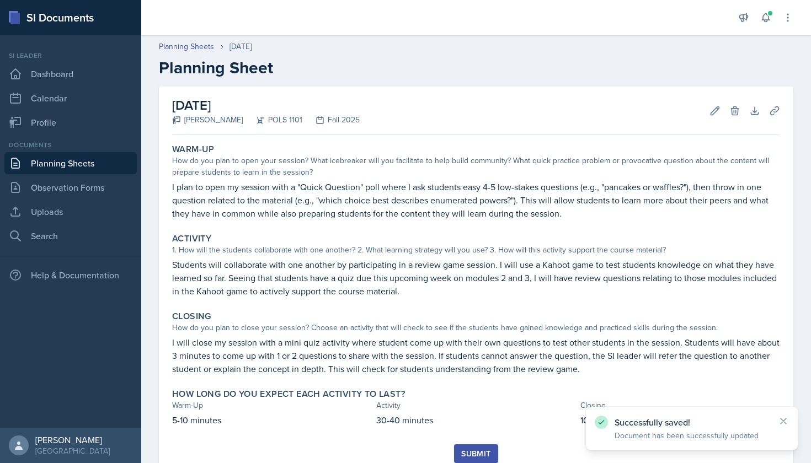
click at [486, 450] on div "Submit" at bounding box center [475, 454] width 29 height 9
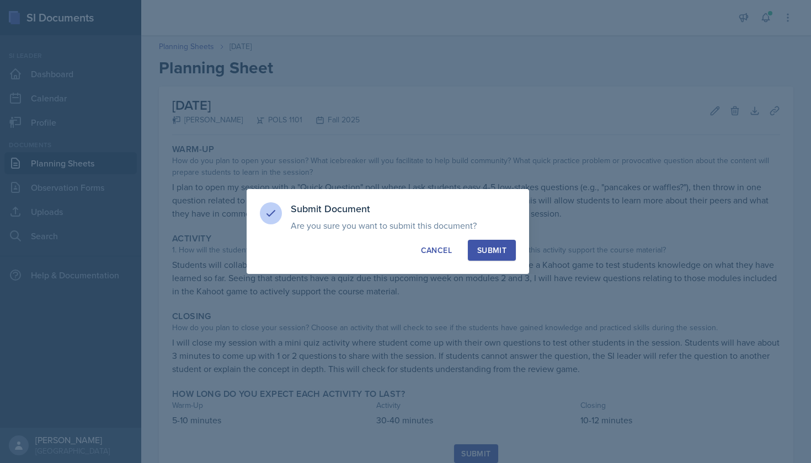
click at [501, 248] on div "Submit" at bounding box center [491, 250] width 29 height 11
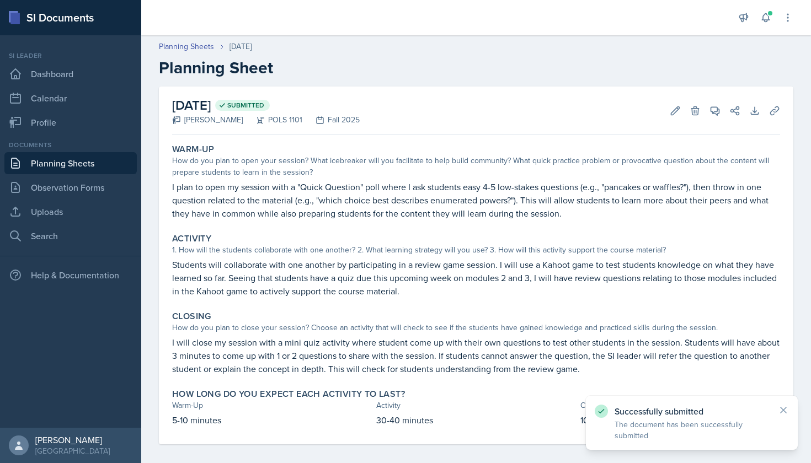
click at [87, 164] on link "Planning Sheets" at bounding box center [70, 163] width 132 height 22
